Goal: Task Accomplishment & Management: Use online tool/utility

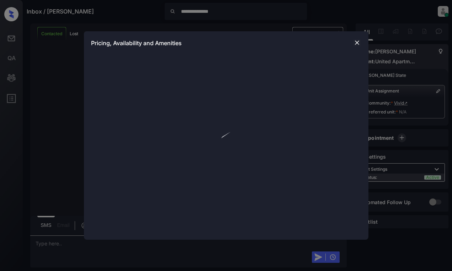
scroll to position [249, 0]
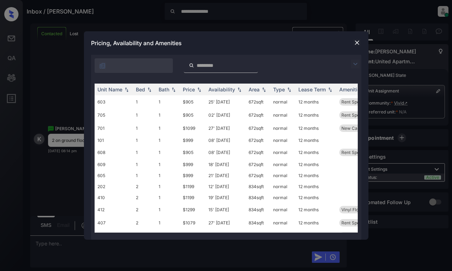
click at [354, 63] on img at bounding box center [355, 64] width 9 height 9
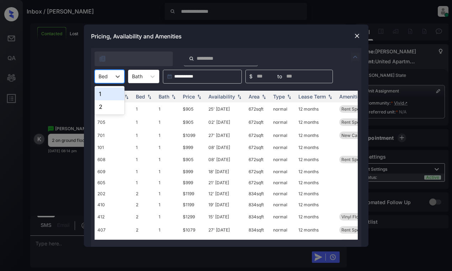
click at [99, 75] on input "text" at bounding box center [99, 76] width 1 height 6
click at [107, 104] on div "2" at bounding box center [110, 106] width 30 height 13
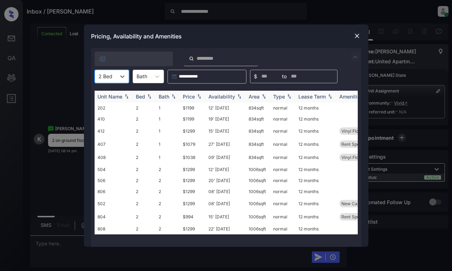
click at [196, 95] on img at bounding box center [199, 96] width 7 height 5
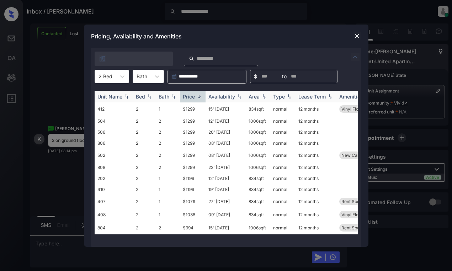
click at [196, 95] on img at bounding box center [199, 96] width 7 height 5
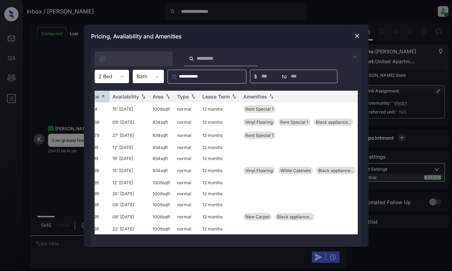
scroll to position [0, 0]
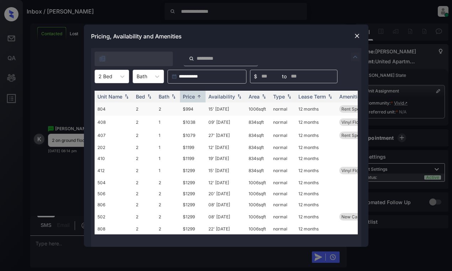
click at [188, 108] on td "$994" at bounding box center [193, 108] width 26 height 13
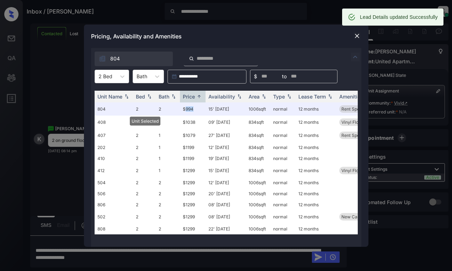
click at [358, 36] on img at bounding box center [357, 35] width 7 height 7
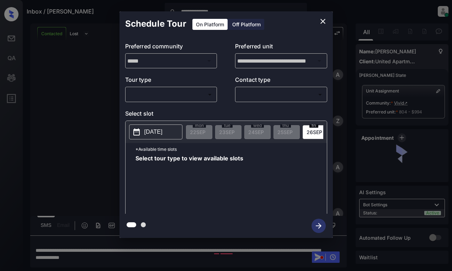
scroll to position [249, 0]
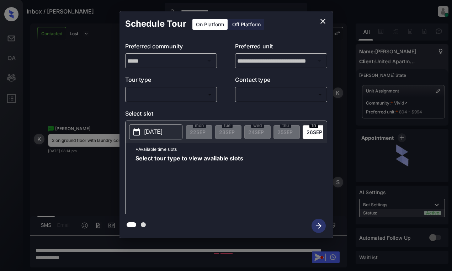
click at [209, 95] on body "**********" at bounding box center [226, 135] width 452 height 271
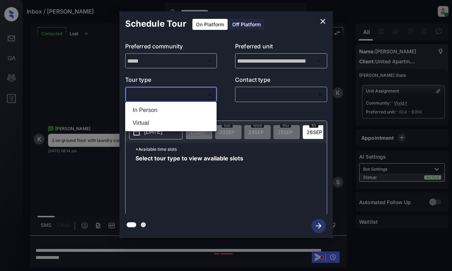
click at [184, 103] on ul "In Person Virtual" at bounding box center [170, 116] width 91 height 29
click at [183, 111] on li "In Person" at bounding box center [171, 110] width 88 height 13
type input "********"
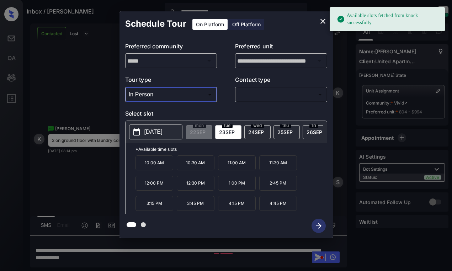
click at [163, 134] on p "2025-09-23" at bounding box center [153, 132] width 18 height 9
click at [319, 21] on icon "close" at bounding box center [323, 21] width 9 height 9
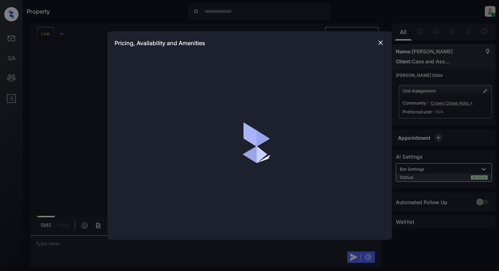
scroll to position [1439, 0]
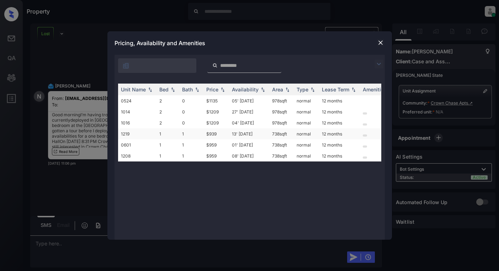
click at [259, 134] on td "13' Oct 25" at bounding box center [249, 133] width 40 height 11
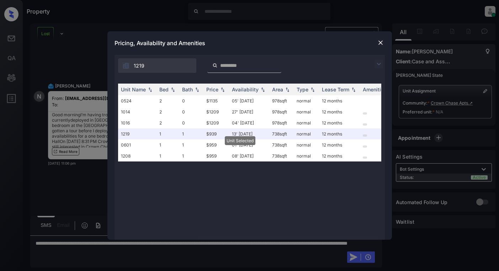
click at [379, 40] on img at bounding box center [380, 42] width 7 height 7
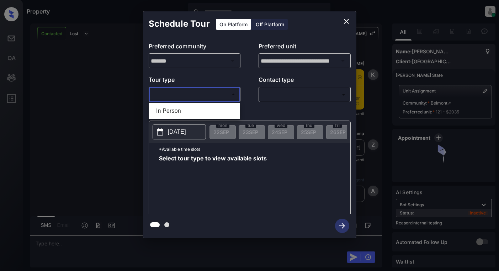
click at [190, 94] on body "Property Dominic Ceralde Online Set yourself offline Set yourself on break Prof…" at bounding box center [249, 135] width 499 height 271
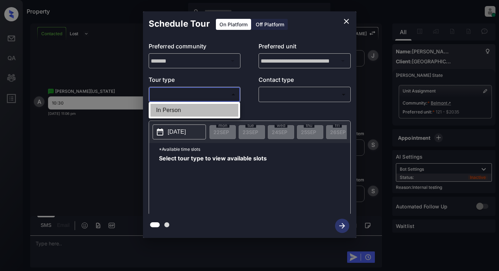
click at [197, 110] on li "In Person" at bounding box center [194, 110] width 88 height 13
type input "********"
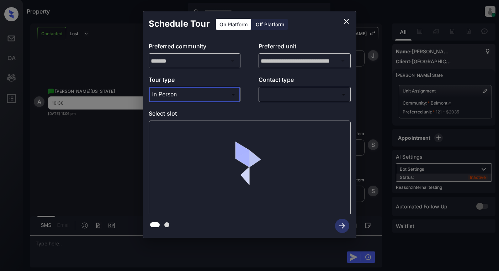
click at [289, 93] on body "Property Dominic Ceralde Online Set yourself offline Set yourself on break Prof…" at bounding box center [249, 135] width 499 height 271
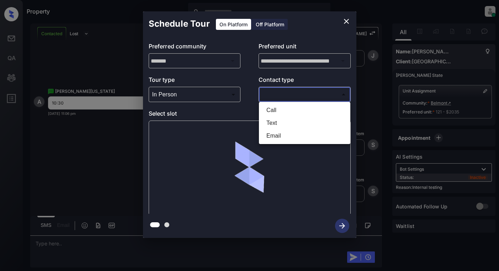
click at [286, 122] on li "Text" at bounding box center [305, 123] width 88 height 13
type input "****"
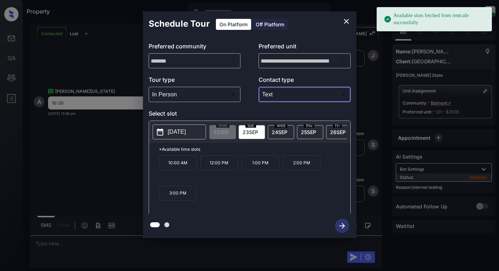
click at [279, 130] on span "24 SEP" at bounding box center [280, 132] width 16 height 6
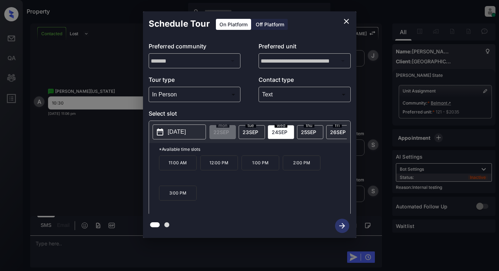
click at [251, 132] on span "23 SEP" at bounding box center [251, 132] width 16 height 6
click at [274, 128] on div "wed 24 SEP" at bounding box center [281, 132] width 26 height 14
click at [253, 129] on span "23 SEP" at bounding box center [251, 132] width 16 height 6
click at [275, 131] on span "24 SEP" at bounding box center [280, 132] width 16 height 6
click at [348, 20] on icon "close" at bounding box center [346, 21] width 5 height 5
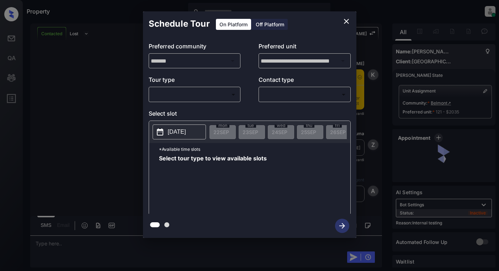
scroll to position [2995, 0]
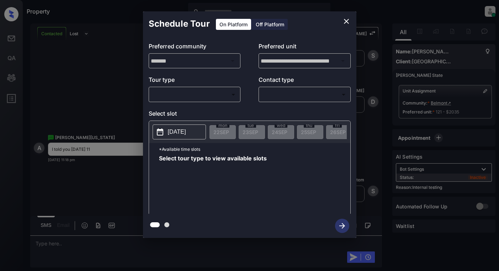
click at [195, 94] on body "Property Dominic Ceralde Online Set yourself offline Set yourself on break Prof…" at bounding box center [249, 135] width 499 height 271
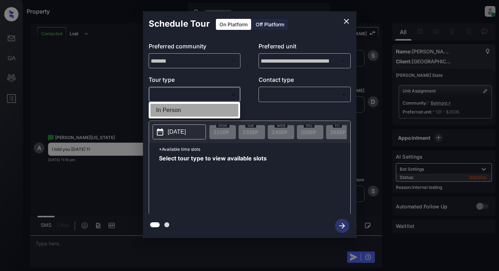
click at [198, 108] on li "In Person" at bounding box center [194, 110] width 88 height 13
type input "********"
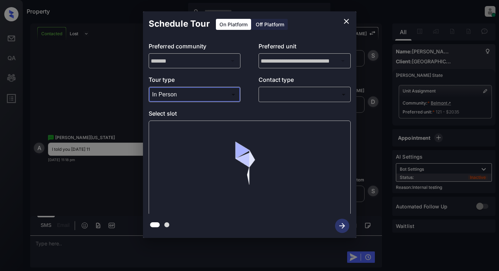
click at [302, 94] on body "Property Dominic Ceralde Online Set yourself offline Set yourself on break Prof…" at bounding box center [249, 135] width 499 height 271
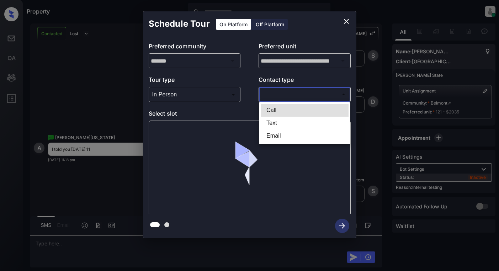
click at [301, 126] on li "Text" at bounding box center [305, 123] width 88 height 13
type input "****"
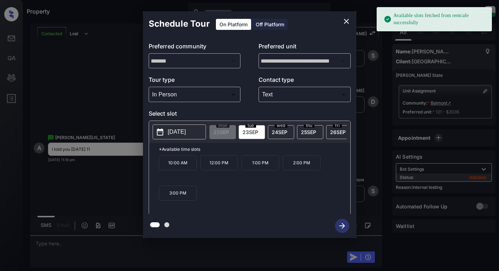
click at [283, 133] on span "24 SEP" at bounding box center [280, 132] width 16 height 6
click at [176, 170] on p "11:00 AM" at bounding box center [178, 162] width 38 height 15
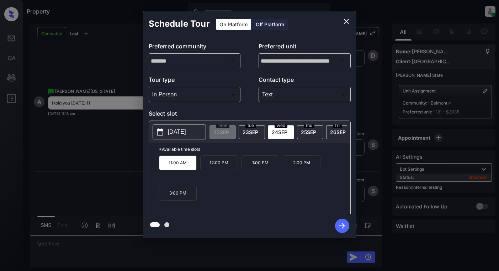
scroll to position [3041, 0]
click at [338, 228] on icon "button" at bounding box center [342, 226] width 14 height 14
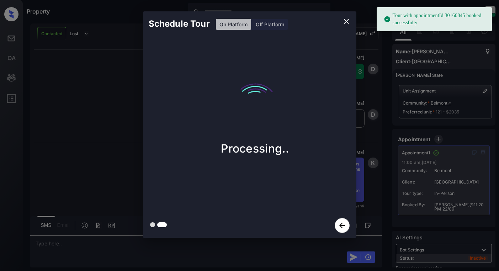
scroll to position [3209, 0]
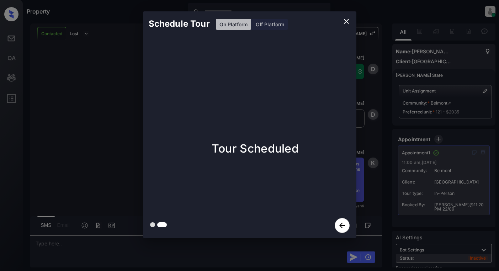
click at [394, 178] on div "Schedule Tour On Platform Off Platform Tour Scheduled" at bounding box center [249, 124] width 499 height 249
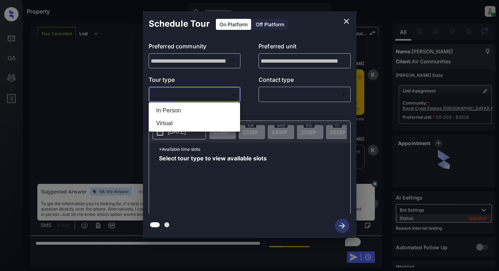
scroll to position [7180, 0]
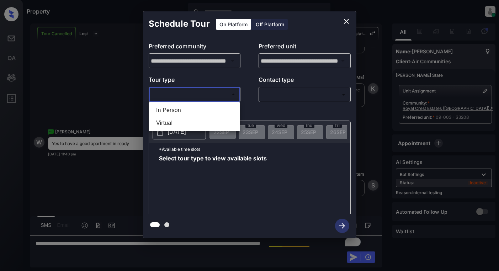
click at [345, 19] on div at bounding box center [249, 135] width 499 height 271
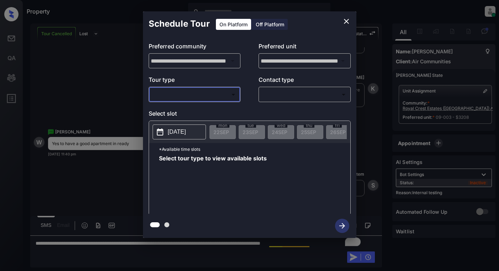
click at [346, 22] on icon "close" at bounding box center [346, 21] width 9 height 9
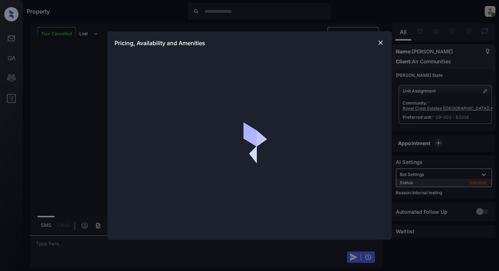
scroll to position [7545, 0]
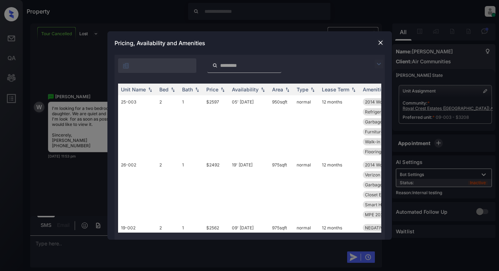
click at [377, 67] on img at bounding box center [379, 64] width 9 height 9
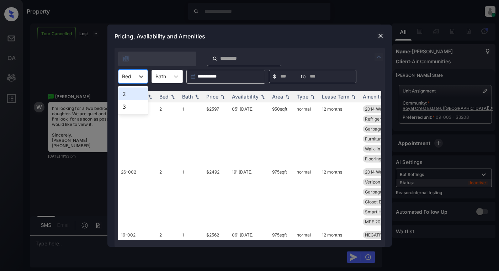
click at [133, 74] on div "Bed" at bounding box center [126, 76] width 16 height 10
click at [133, 96] on div "2" at bounding box center [133, 94] width 30 height 13
click at [211, 95] on div "Price" at bounding box center [212, 97] width 12 height 6
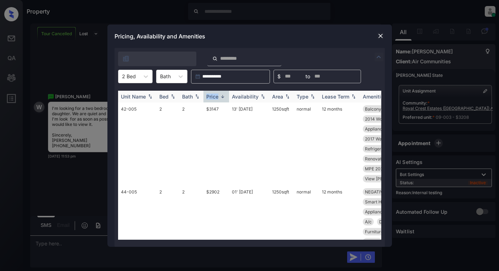
click at [211, 95] on div "Price" at bounding box center [212, 97] width 12 height 6
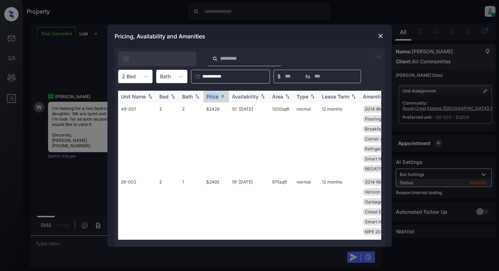
click at [217, 99] on div "Price" at bounding box center [212, 97] width 12 height 6
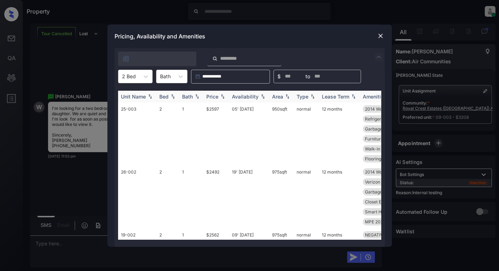
click at [217, 97] on div "Price" at bounding box center [212, 97] width 12 height 6
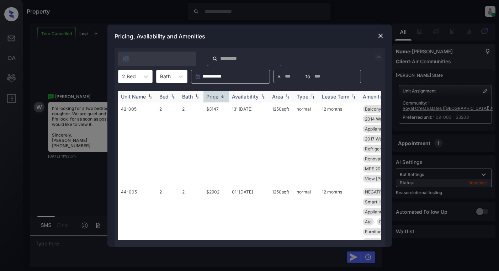
click at [217, 97] on div "Price" at bounding box center [212, 97] width 12 height 6
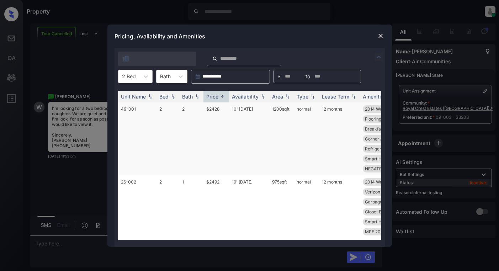
click at [220, 115] on td "$2428" at bounding box center [216, 138] width 26 height 73
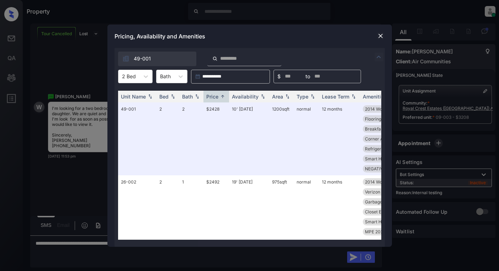
click at [381, 37] on img at bounding box center [380, 35] width 7 height 7
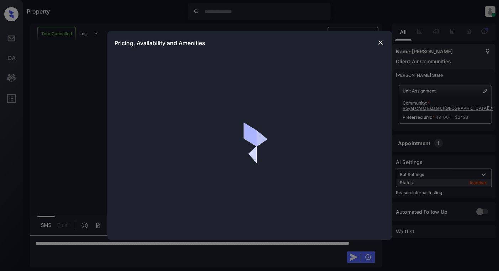
scroll to position [7591, 0]
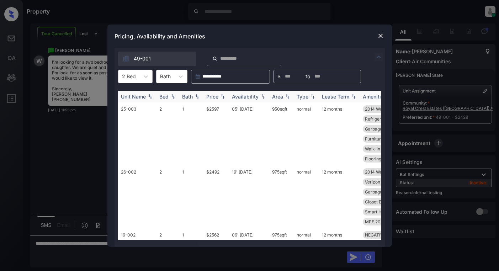
click at [215, 99] on div "Price" at bounding box center [212, 97] width 12 height 6
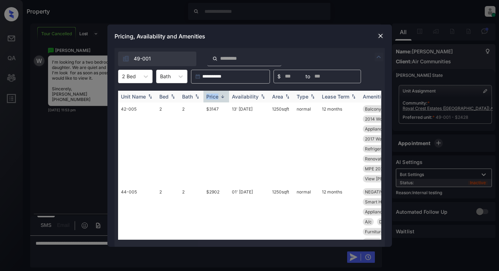
click at [215, 99] on div "Price" at bounding box center [212, 97] width 12 height 6
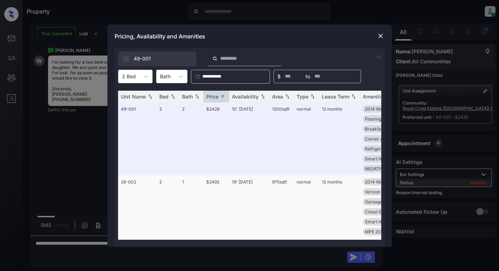
click at [216, 197] on td "$2492" at bounding box center [216, 206] width 26 height 63
click at [217, 195] on td "$2492" at bounding box center [216, 206] width 26 height 63
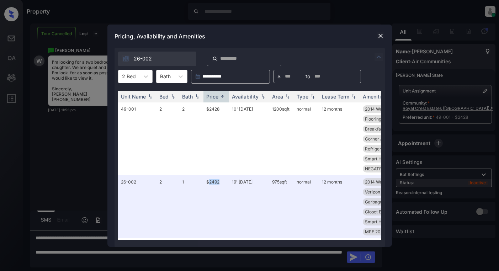
click at [379, 36] on img at bounding box center [380, 35] width 7 height 7
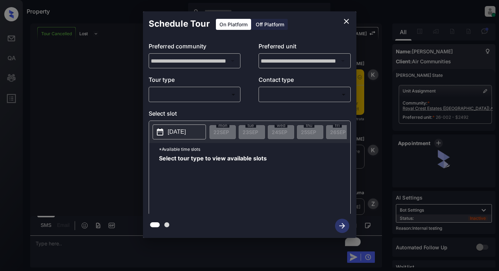
click at [201, 90] on body "Property [PERSON_NAME] Online Set yourself offline Set yourself on break Profil…" at bounding box center [249, 135] width 499 height 271
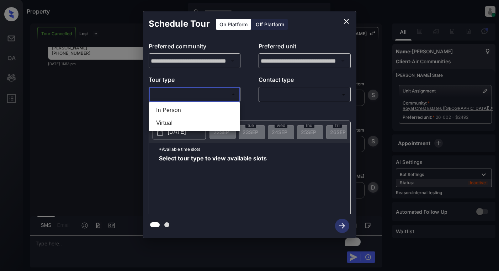
click at [200, 112] on li "In Person" at bounding box center [194, 110] width 88 height 13
type input "********"
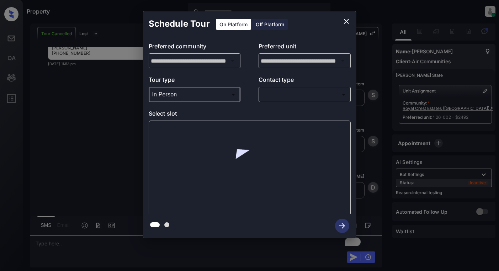
scroll to position [7680, 0]
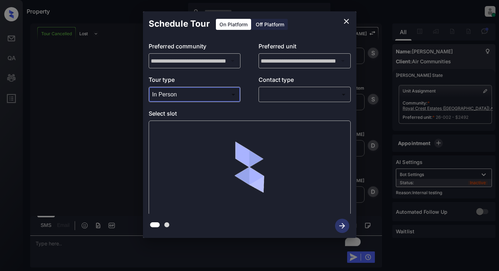
click at [345, 19] on icon "close" at bounding box center [346, 21] width 9 height 9
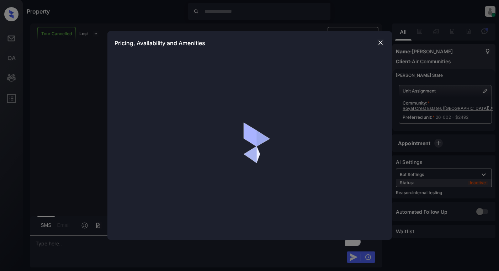
scroll to position [7680, 0]
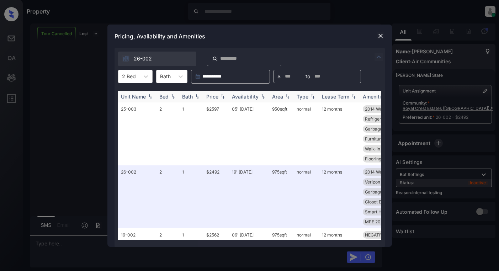
click at [215, 94] on div "Price" at bounding box center [212, 97] width 12 height 6
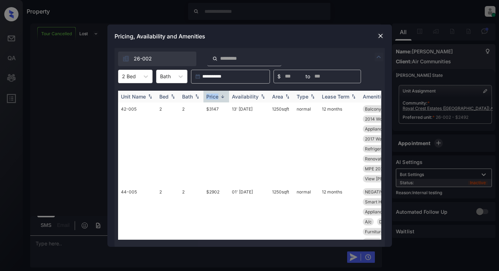
click at [215, 94] on div "Price" at bounding box center [212, 97] width 12 height 6
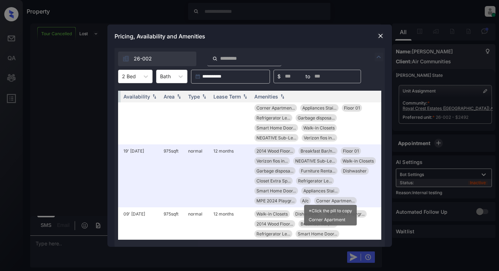
scroll to position [36, 113]
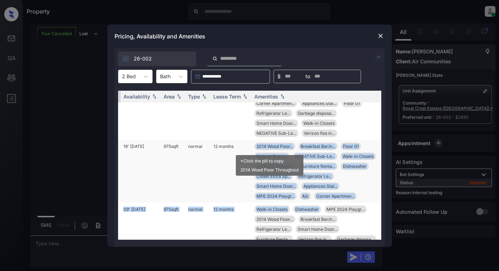
drag, startPoint x: 314, startPoint y: 209, endPoint x: 251, endPoint y: 148, distance: 87.6
copy tbody "2014 Wood Floor... Breakfast Bar/n... Floor 01 Verizon fios in... NEGATIVE Sub-…"
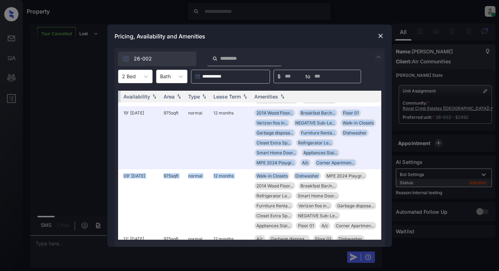
scroll to position [71, 113]
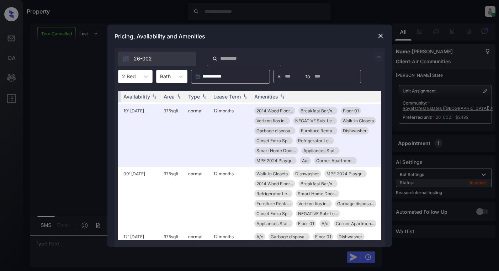
click at [86, 159] on div "**********" at bounding box center [249, 135] width 499 height 271
click at [90, 175] on div "**********" at bounding box center [249, 135] width 499 height 271
click at [379, 35] on img at bounding box center [380, 35] width 7 height 7
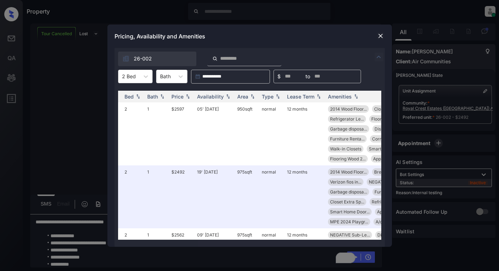
scroll to position [0, 36]
click at [379, 35] on img at bounding box center [380, 35] width 7 height 7
